Goal: Navigation & Orientation: Find specific page/section

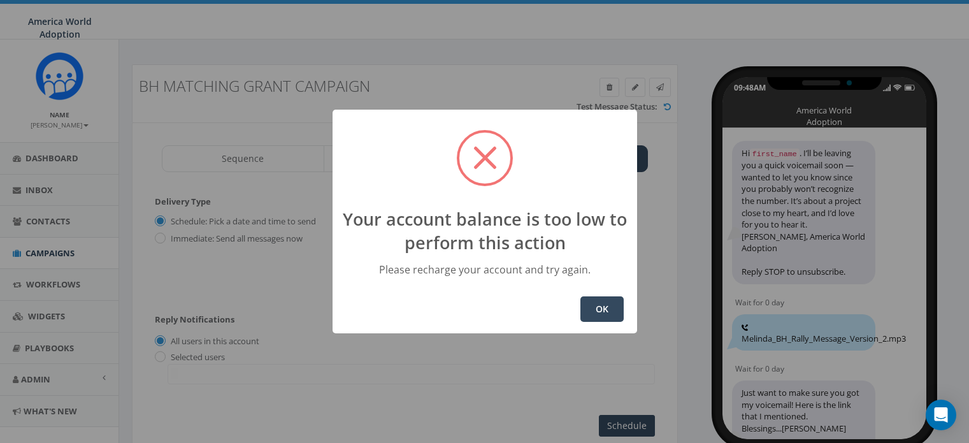
select select
click at [601, 311] on button "OK" at bounding box center [601, 308] width 43 height 25
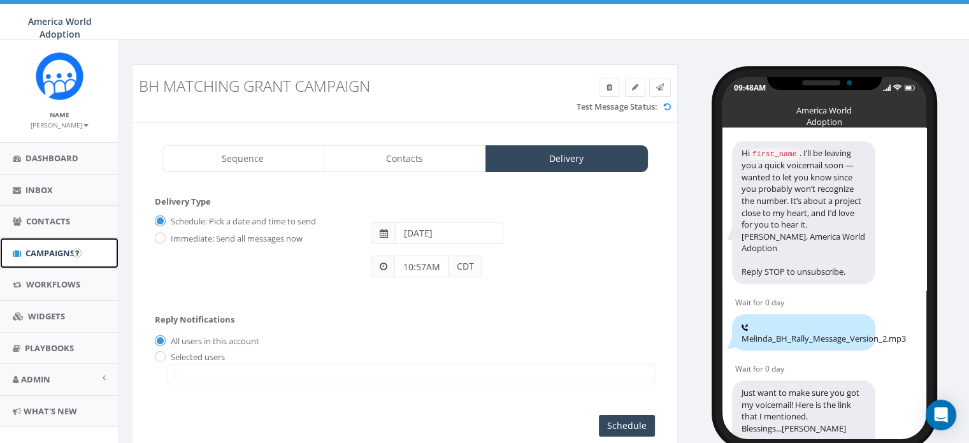
click at [45, 250] on span "Campaigns" at bounding box center [49, 252] width 49 height 11
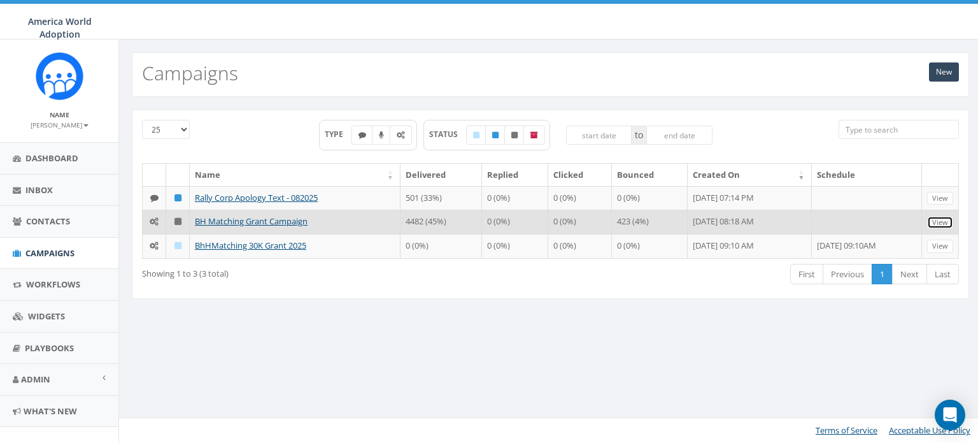
click at [943, 222] on link "View" at bounding box center [940, 222] width 26 height 13
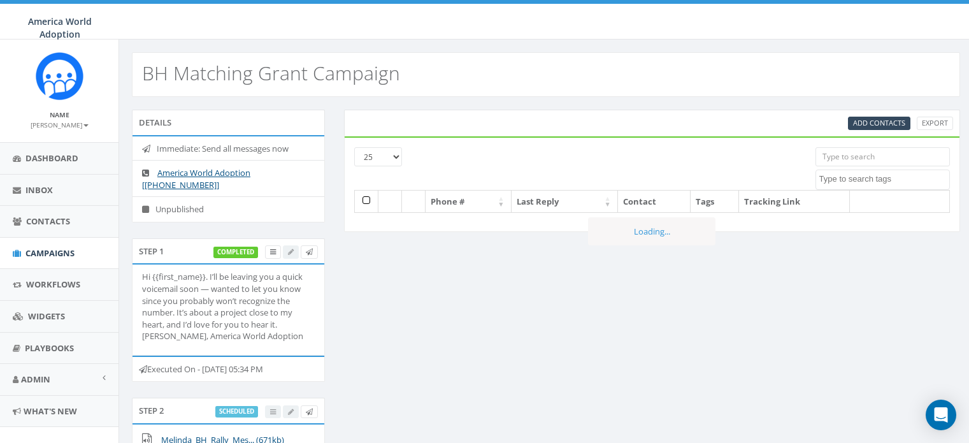
select select
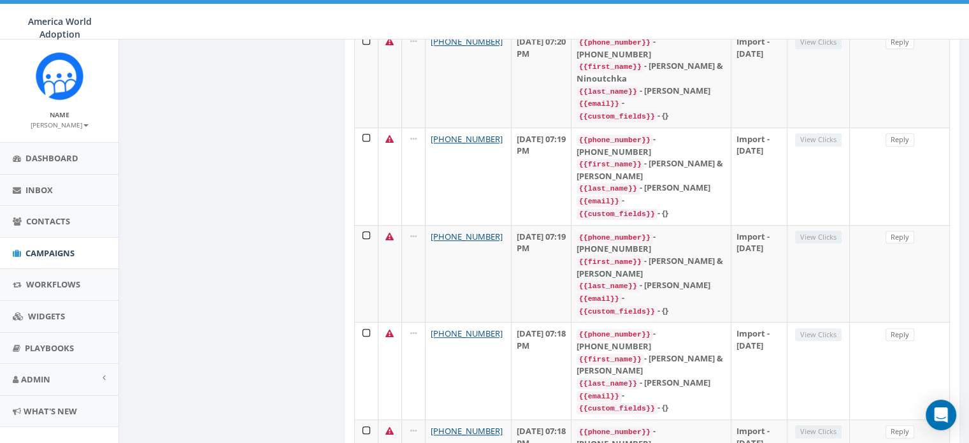
scroll to position [892, 0]
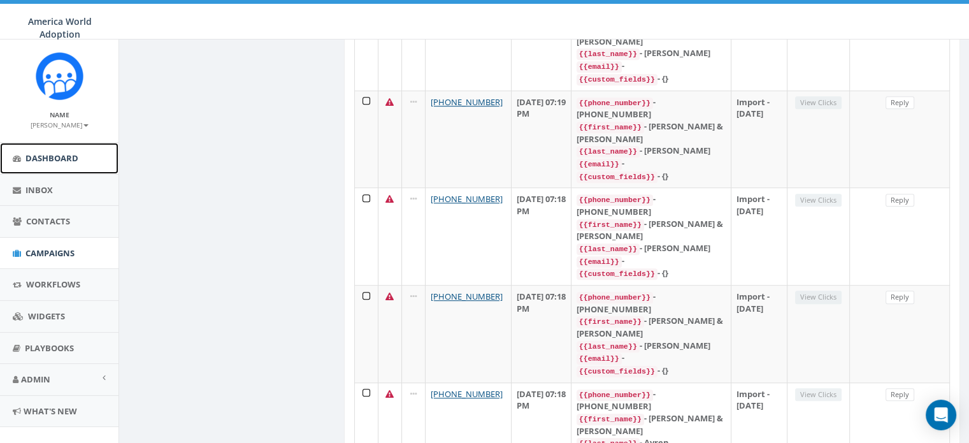
click at [58, 155] on span "Dashboard" at bounding box center [51, 157] width 53 height 11
